Goal: Navigation & Orientation: Find specific page/section

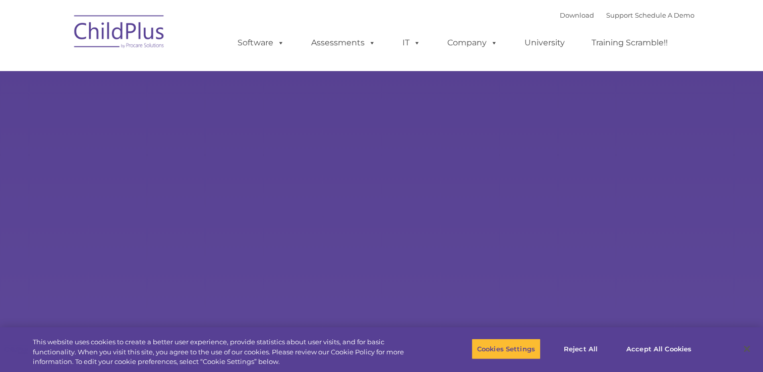
select select "MEDIUM"
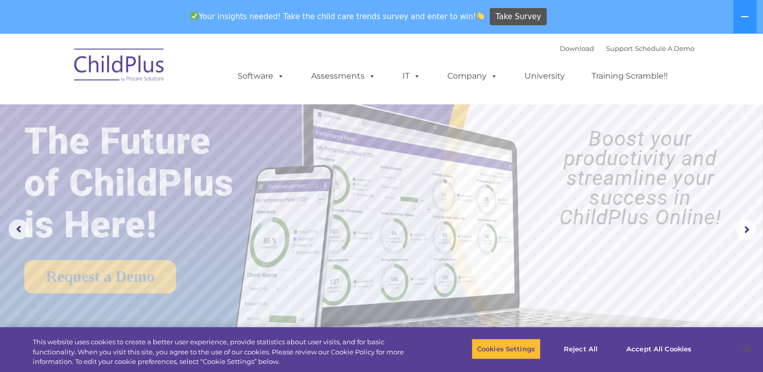
click at [143, 66] on img at bounding box center [119, 66] width 101 height 50
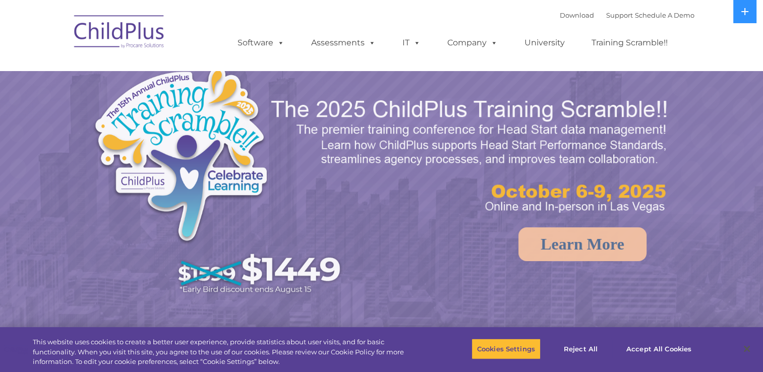
select select "MEDIUM"
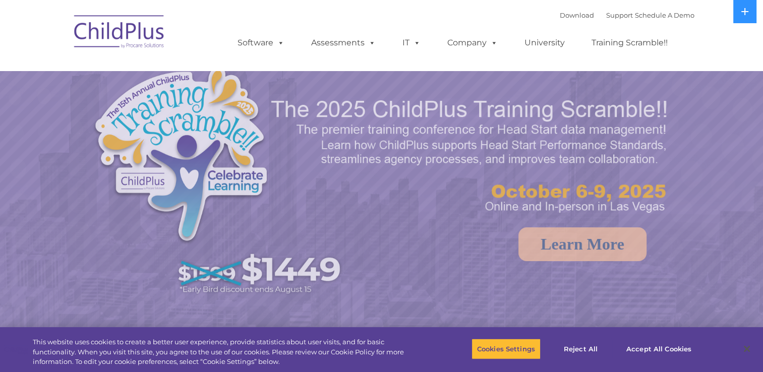
select select "MEDIUM"
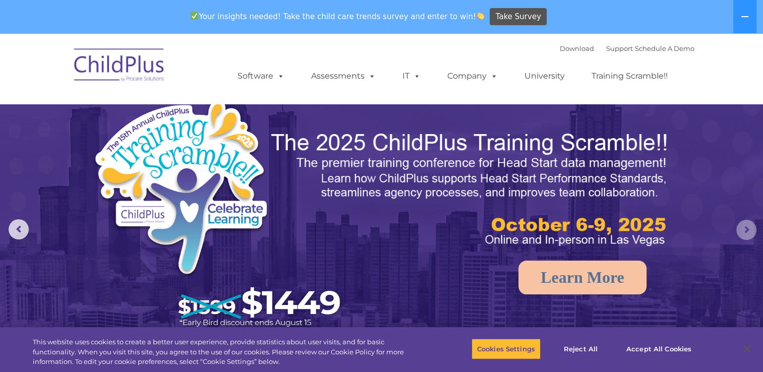
click at [743, 235] on rs-arrow at bounding box center [747, 230] width 20 height 20
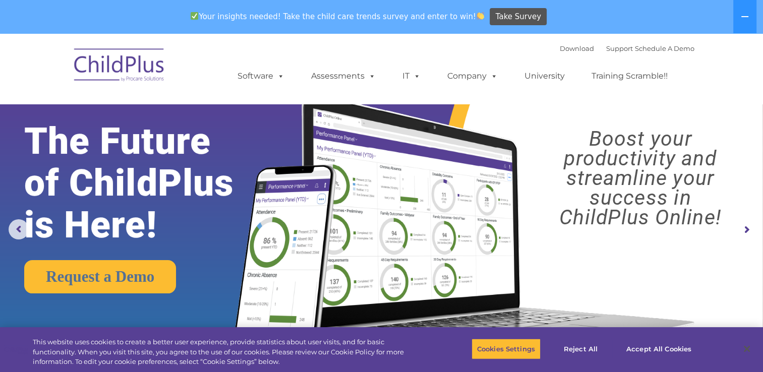
click at [743, 235] on rs-arrow at bounding box center [747, 230] width 20 height 20
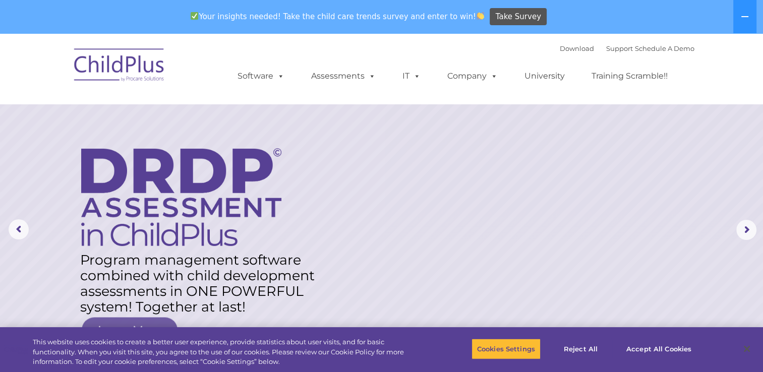
click at [736, 222] on rs-layer at bounding box center [381, 230] width 763 height 394
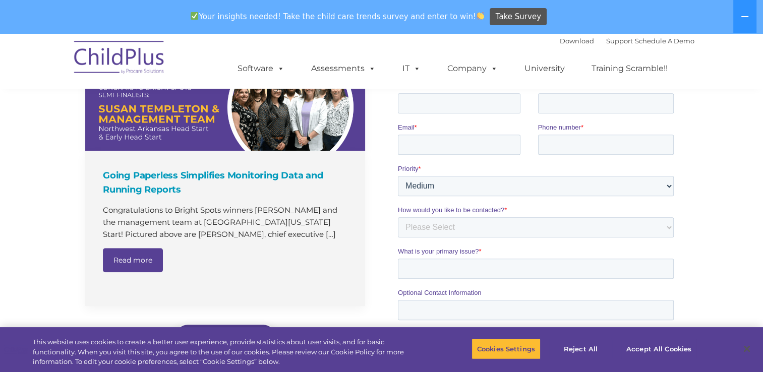
scroll to position [1137, 0]
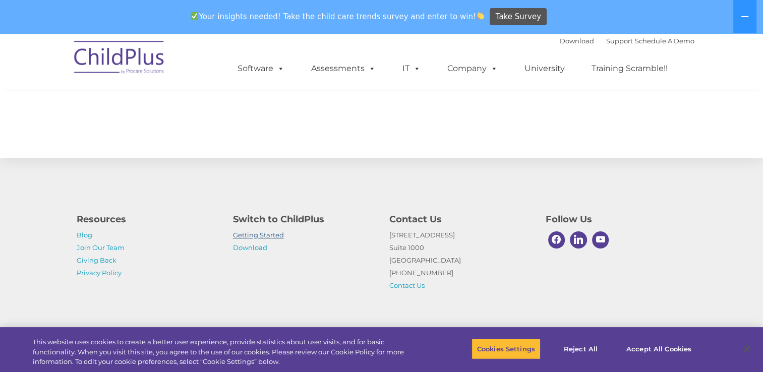
click at [276, 235] on link "Getting Started" at bounding box center [258, 235] width 51 height 8
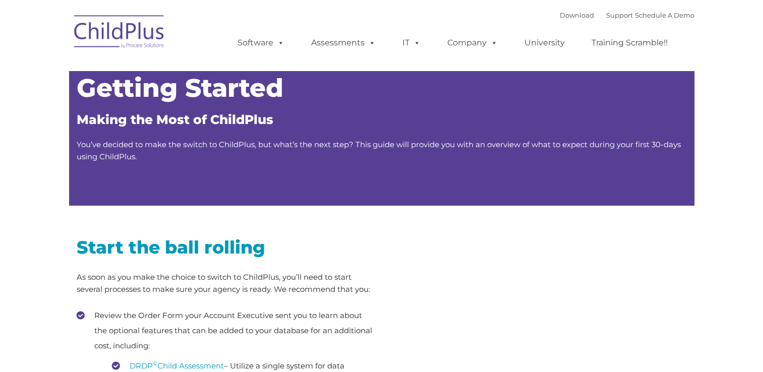
type input ""
